Goal: Task Accomplishment & Management: Use online tool/utility

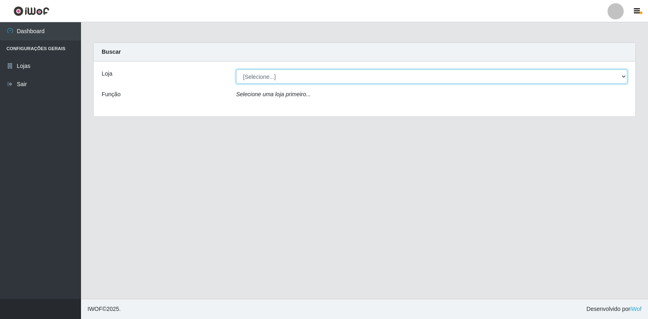
click at [615, 75] on select "[Selecione...] Extrabom - Loja 18 Goiabeiras" at bounding box center [431, 77] width 391 height 14
select select "501"
click at [236, 70] on select "[Selecione...] Extrabom - Loja 18 Goiabeiras" at bounding box center [431, 77] width 391 height 14
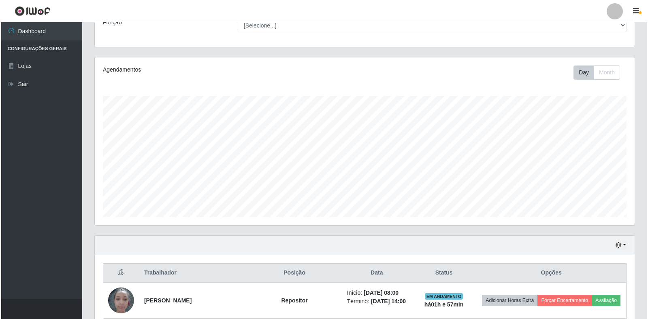
scroll to position [369, 0]
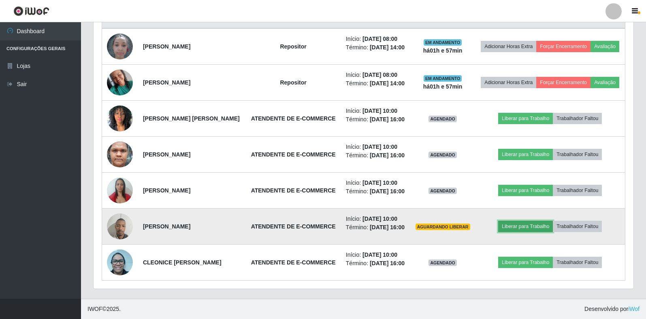
click at [535, 221] on button "Liberar para Trabalho" at bounding box center [525, 226] width 55 height 11
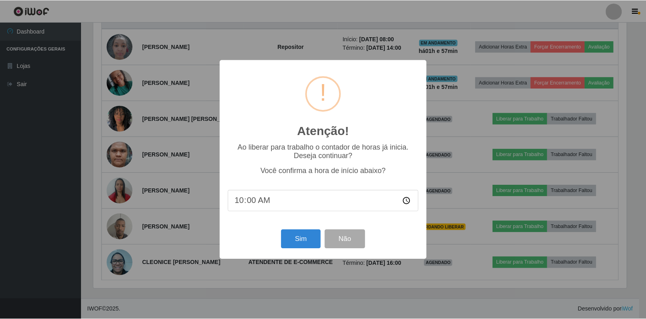
scroll to position [168, 535]
click at [529, 219] on div "Atenção! × Ao liberar para trabalho o contador de horas já inicia. Deseja conti…" at bounding box center [324, 159] width 648 height 319
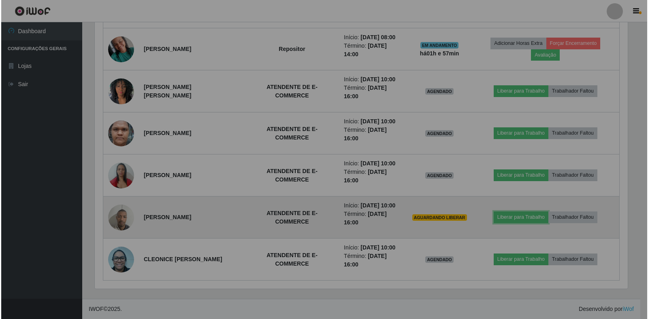
scroll to position [168, 540]
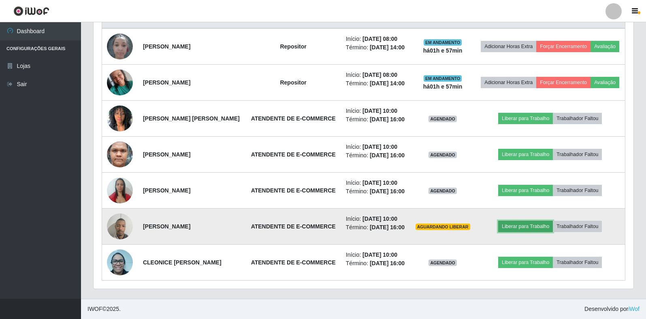
click at [519, 221] on button "Liberar para Trabalho" at bounding box center [525, 226] width 55 height 11
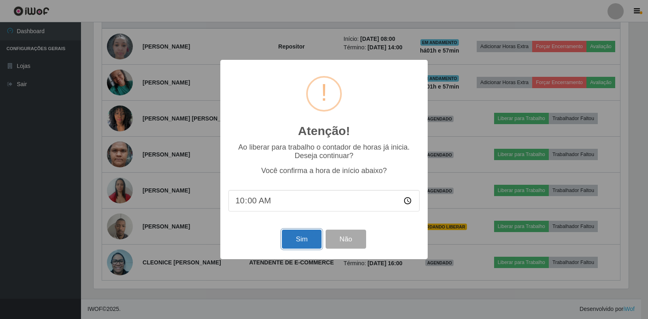
click at [302, 236] on button "Sim" at bounding box center [301, 239] width 39 height 19
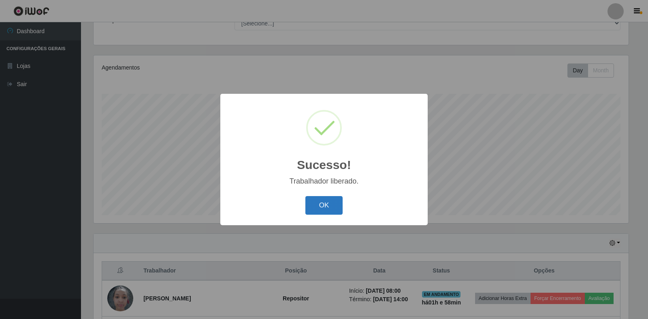
click at [329, 206] on button "OK" at bounding box center [324, 205] width 38 height 19
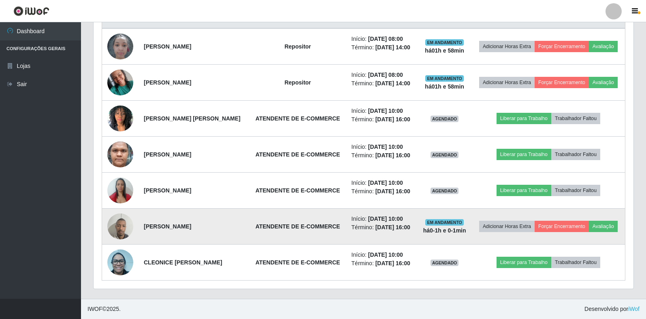
scroll to position [369, 0]
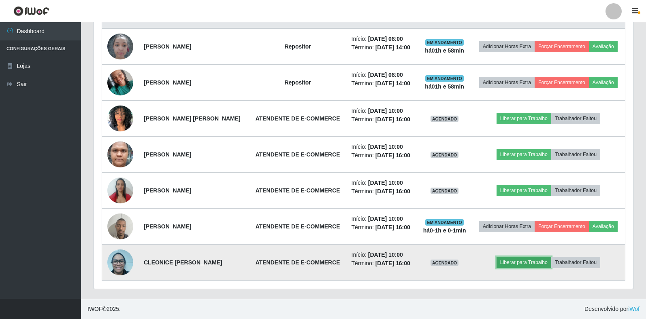
click at [527, 257] on button "Liberar para Trabalho" at bounding box center [523, 262] width 55 height 11
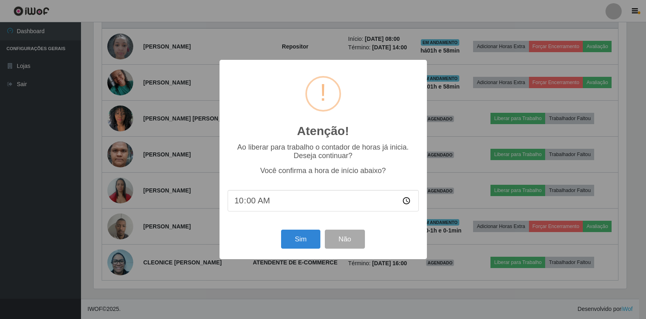
scroll to position [168, 535]
click at [519, 260] on div "Atenção! × Ao liberar para trabalho o contador de horas já inicia. Deseja conti…" at bounding box center [324, 159] width 648 height 319
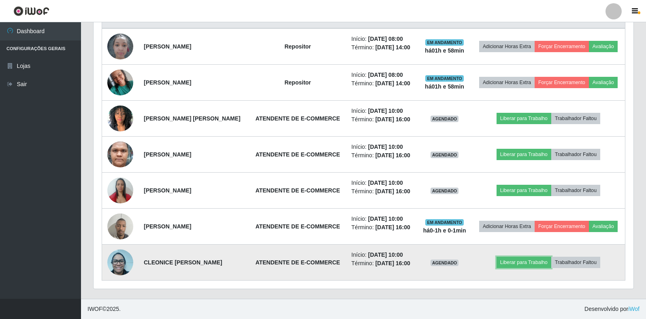
scroll to position [168, 540]
click at [526, 259] on button "Liberar para Trabalho" at bounding box center [523, 262] width 55 height 11
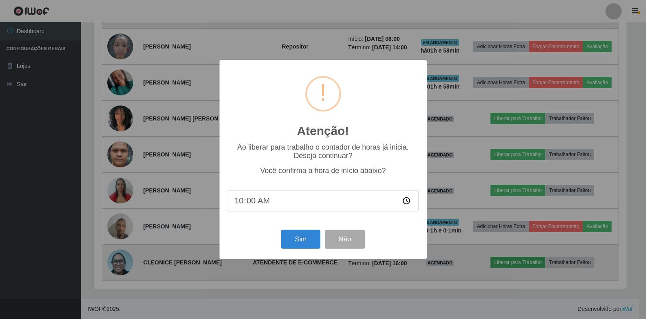
scroll to position [168, 535]
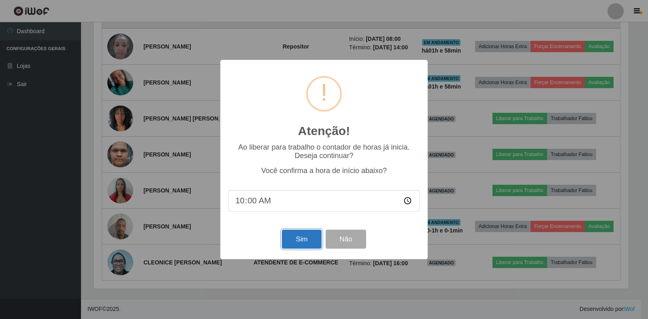
click at [306, 242] on button "Sim" at bounding box center [301, 239] width 39 height 19
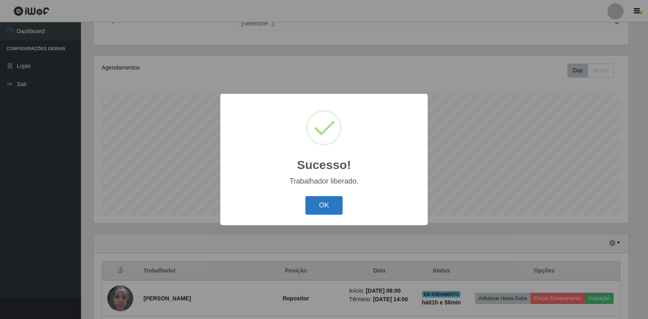
click at [334, 205] on button "OK" at bounding box center [324, 205] width 38 height 19
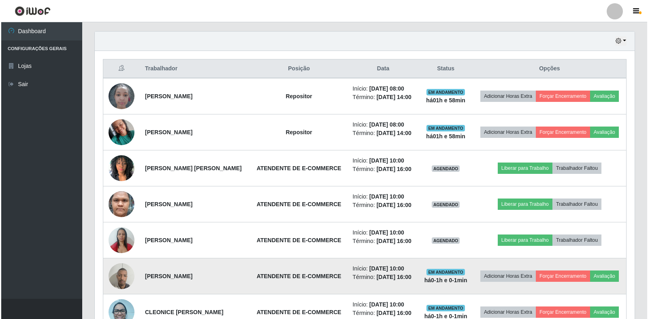
scroll to position [0, 0]
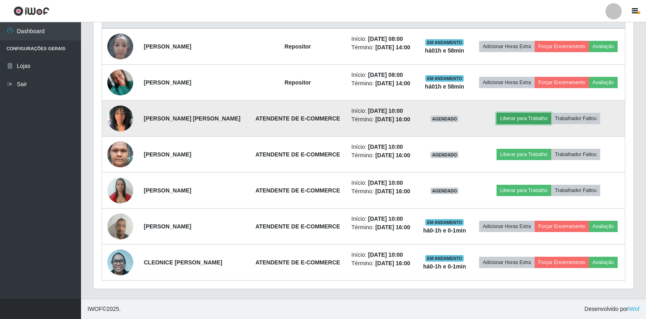
click at [539, 113] on button "Liberar para Trabalho" at bounding box center [523, 118] width 55 height 11
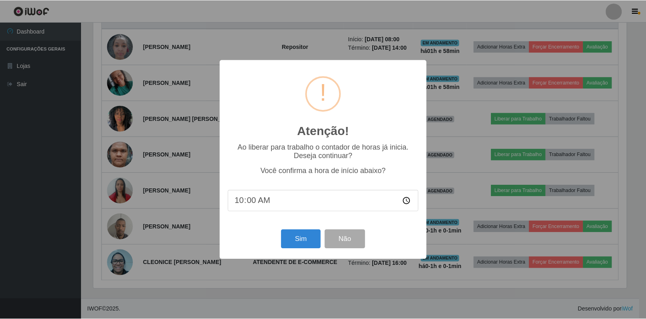
scroll to position [168, 535]
click at [293, 245] on button "Sim" at bounding box center [301, 239] width 39 height 19
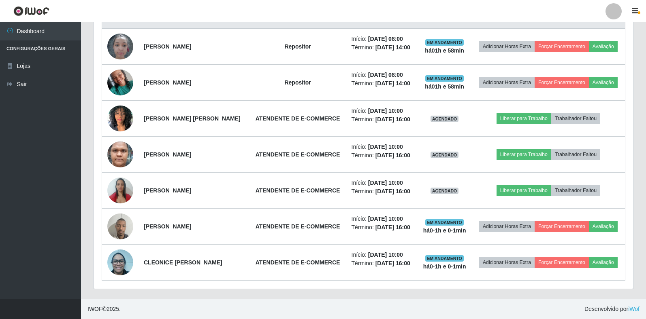
scroll to position [74, 0]
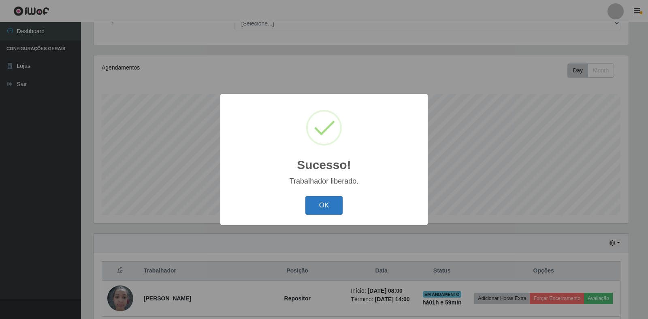
click at [313, 214] on button "OK" at bounding box center [324, 205] width 38 height 19
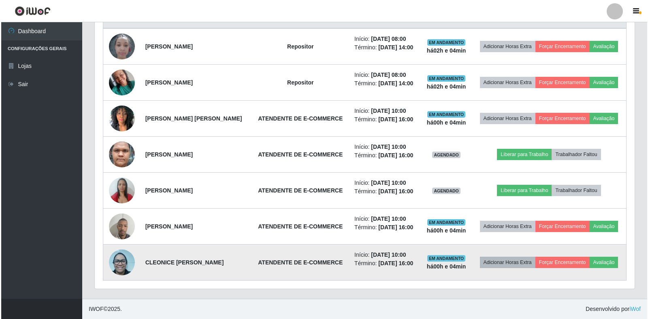
scroll to position [358, 0]
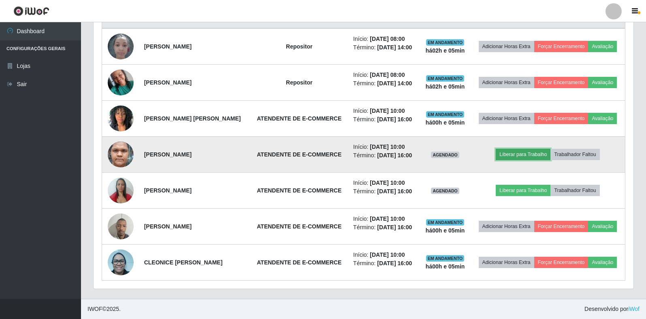
click at [519, 149] on button "Liberar para Trabalho" at bounding box center [523, 154] width 55 height 11
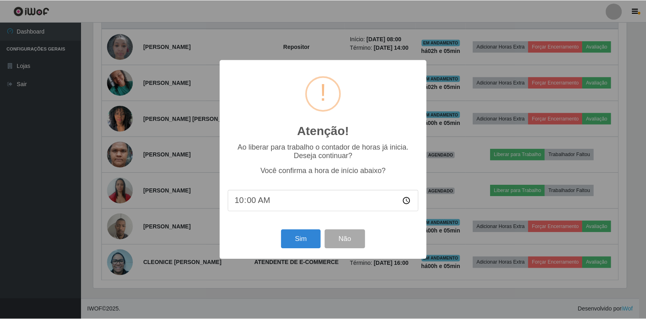
scroll to position [168, 535]
click at [300, 245] on button "Sim" at bounding box center [301, 239] width 39 height 19
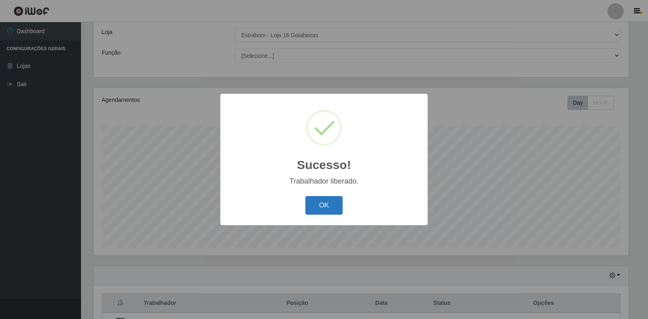
click at [325, 208] on button "OK" at bounding box center [324, 205] width 38 height 19
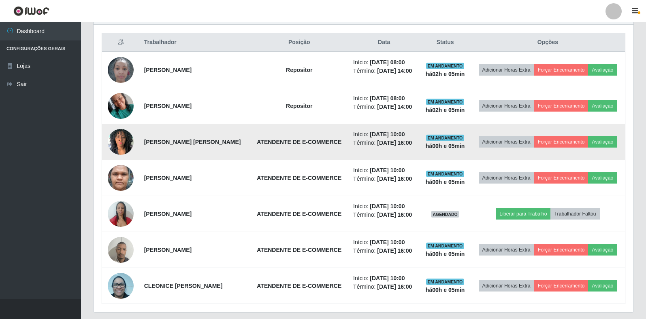
scroll to position [325, 0]
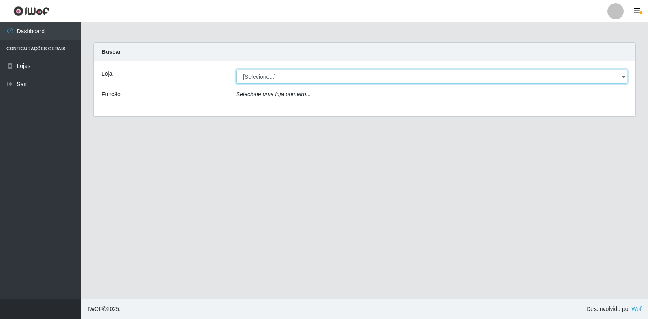
drag, startPoint x: 600, startPoint y: 77, endPoint x: 559, endPoint y: 83, distance: 41.4
click at [600, 77] on select "[Selecione...] Extrabom - Loja 18 Goiabeiras" at bounding box center [431, 77] width 391 height 14
select select "501"
click at [236, 70] on select "[Selecione...] Extrabom - Loja 18 Goiabeiras" at bounding box center [431, 77] width 391 height 14
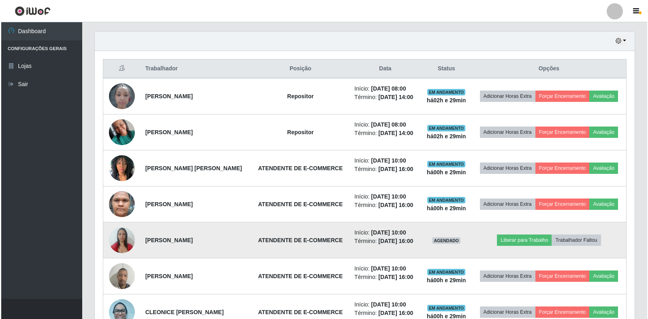
scroll to position [358, 0]
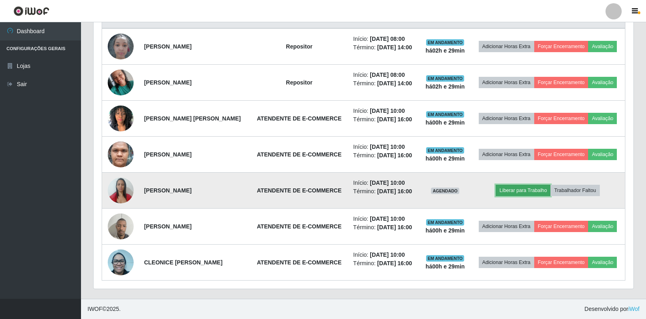
click at [528, 189] on button "Liberar para Trabalho" at bounding box center [523, 190] width 55 height 11
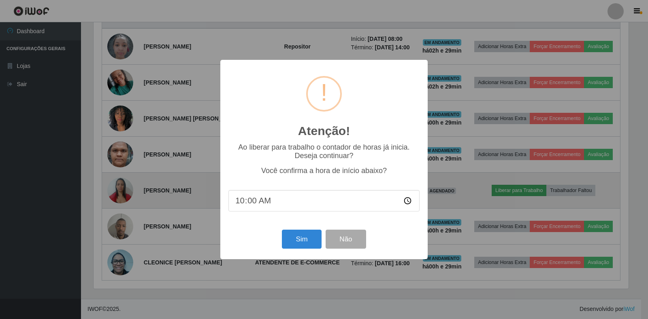
scroll to position [168, 535]
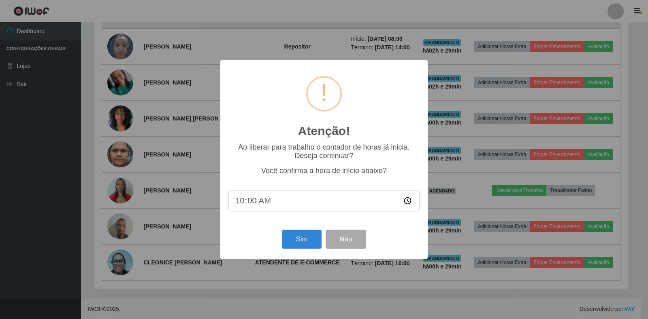
click at [268, 201] on input "10:00" at bounding box center [323, 200] width 191 height 21
click at [249, 200] on input "10:00" at bounding box center [323, 200] width 191 height 21
type input "10:30"
click at [302, 247] on button "Sim" at bounding box center [301, 239] width 39 height 19
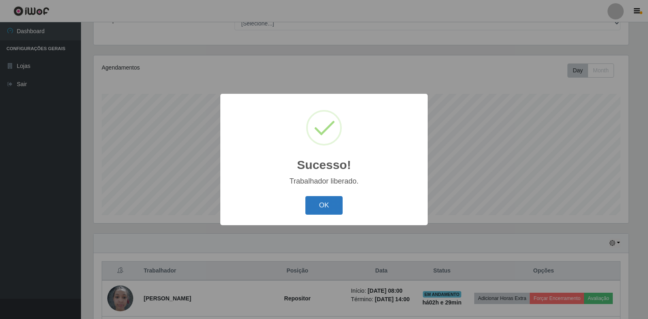
click at [339, 203] on button "OK" at bounding box center [324, 205] width 38 height 19
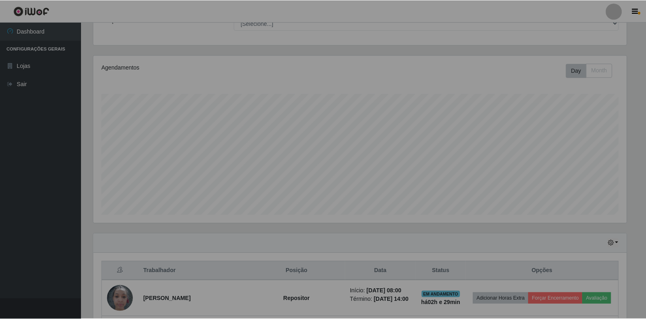
scroll to position [168, 540]
